Goal: Check status

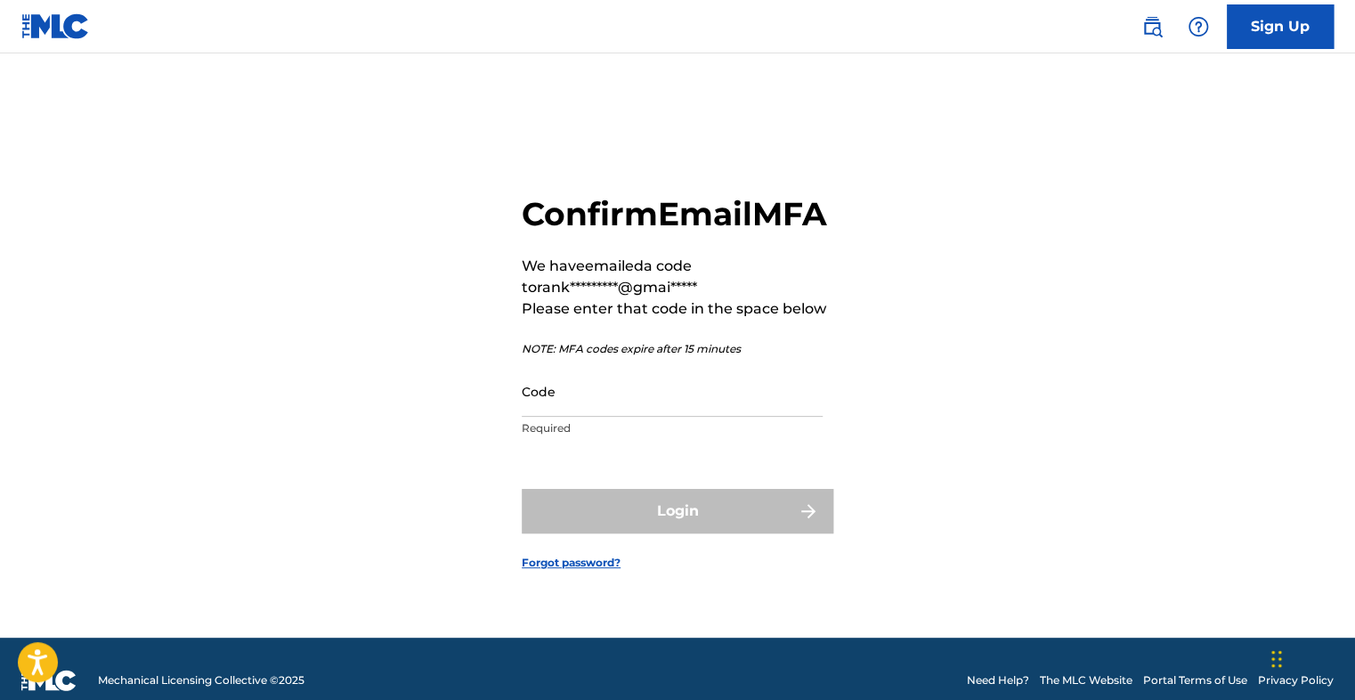
click at [568, 417] on input "Code" at bounding box center [672, 391] width 301 height 51
paste input "010291"
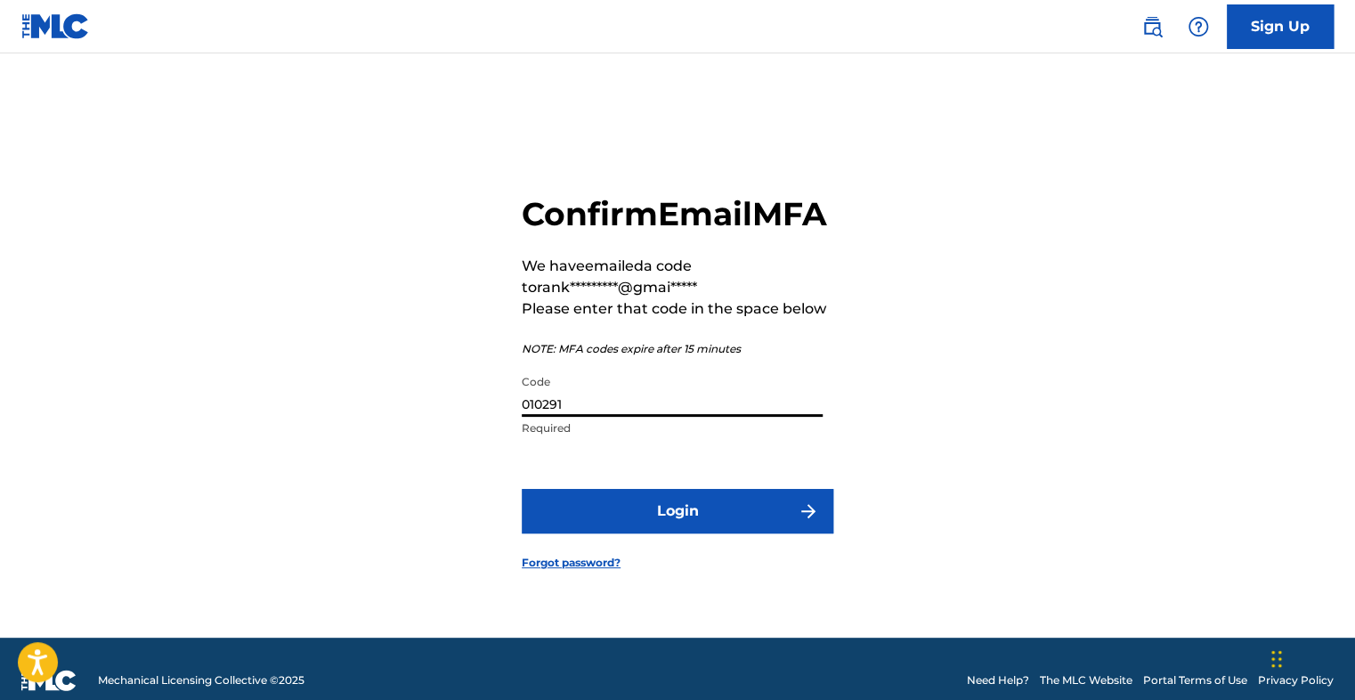
type input "010291"
click at [683, 532] on button "Login" at bounding box center [678, 511] width 312 height 45
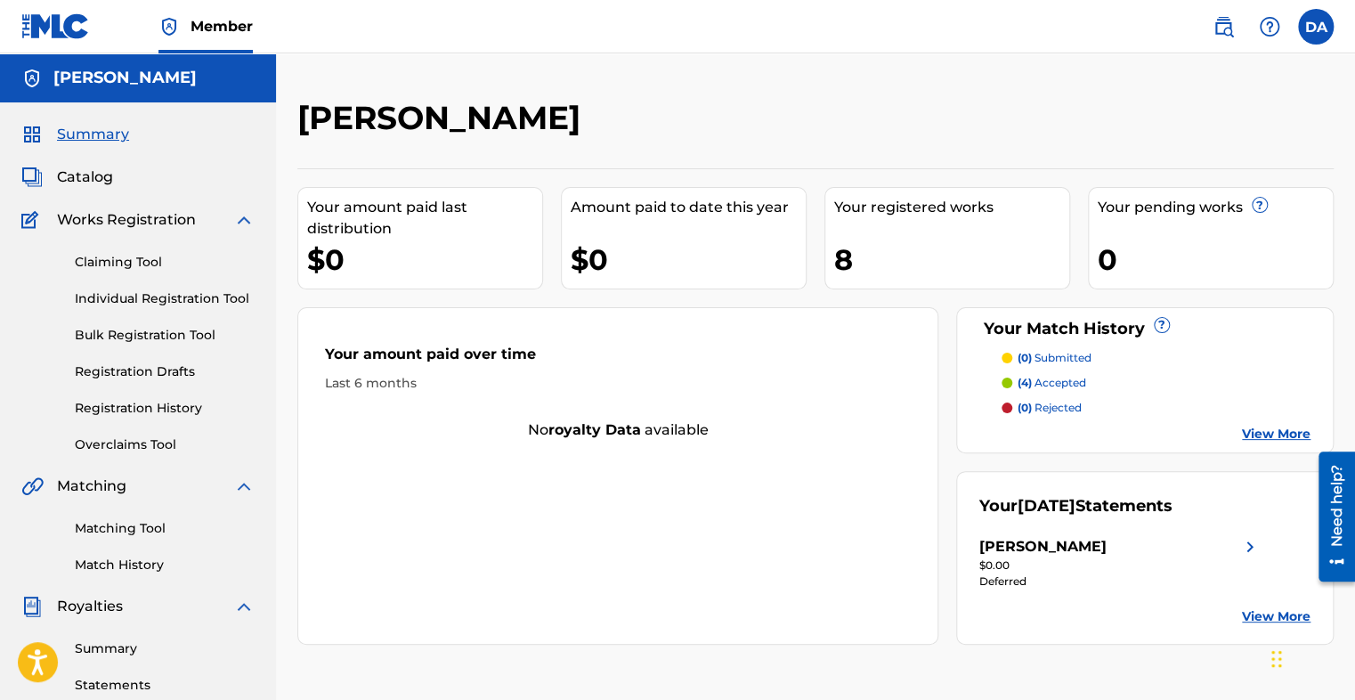
scroll to position [89, 0]
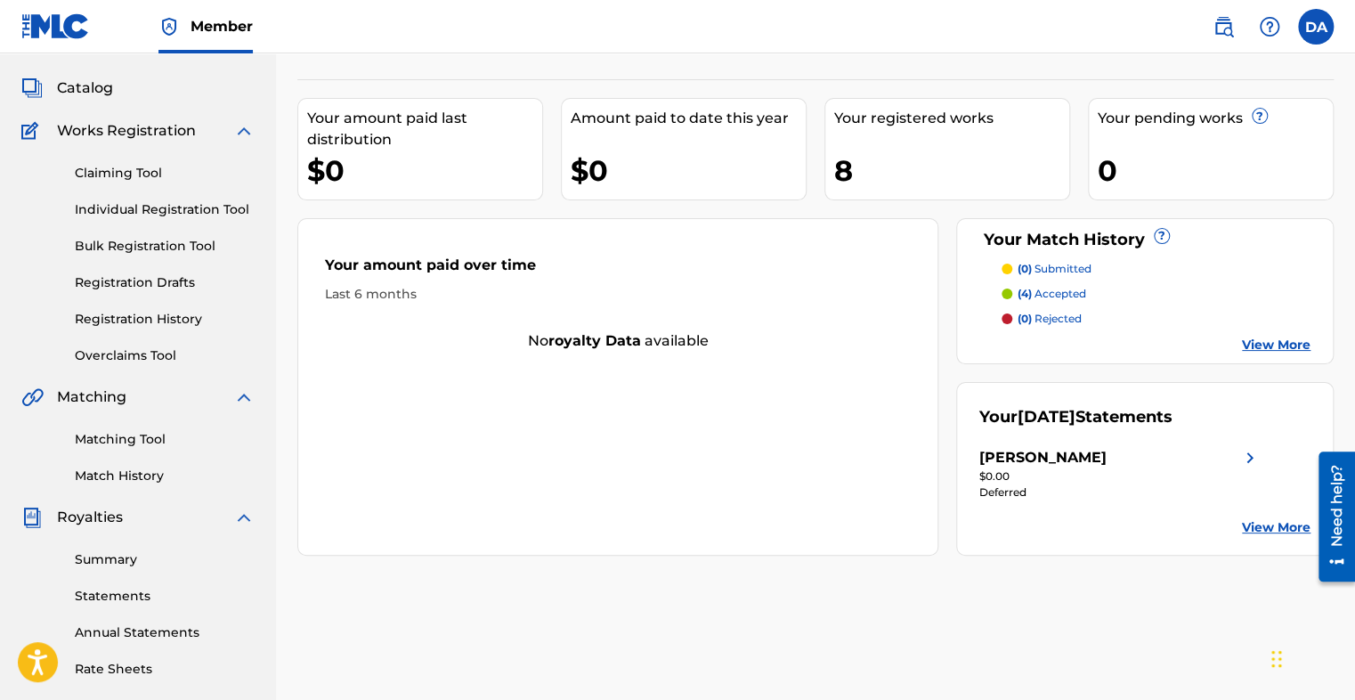
click at [1250, 525] on link "View More" at bounding box center [1276, 527] width 69 height 19
